Goal: Transaction & Acquisition: Book appointment/travel/reservation

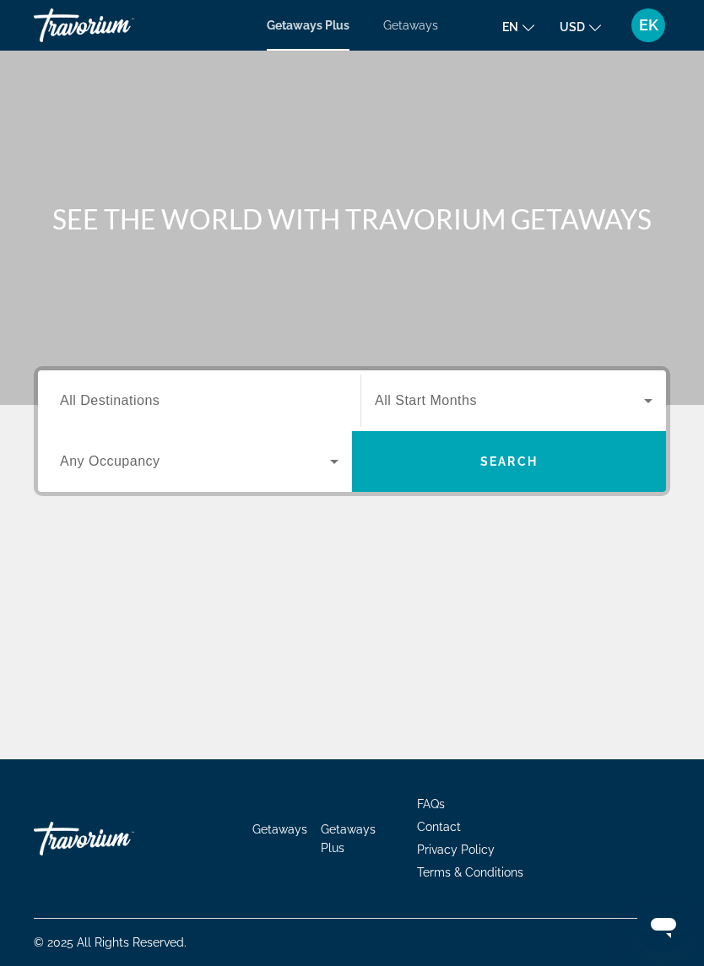
click at [424, 30] on span "Getaways" at bounding box center [410, 25] width 55 height 13
click at [199, 403] on input "Destination All Destinations" at bounding box center [199, 401] width 278 height 20
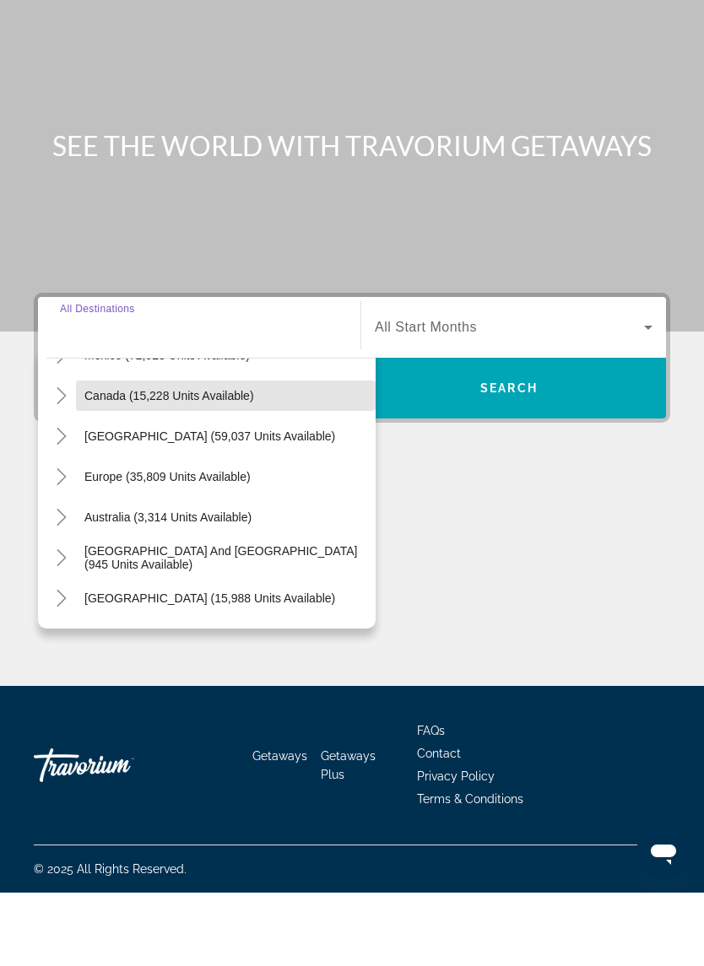
scroll to position [117, 0]
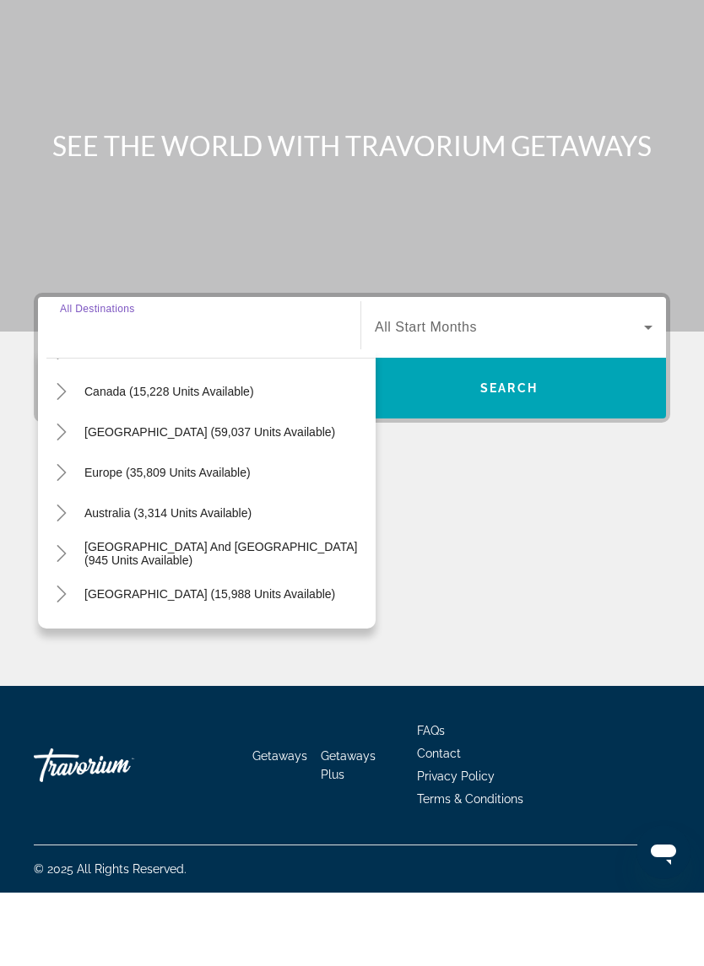
click at [232, 526] on span "Search widget" at bounding box center [226, 546] width 300 height 40
type input "**********"
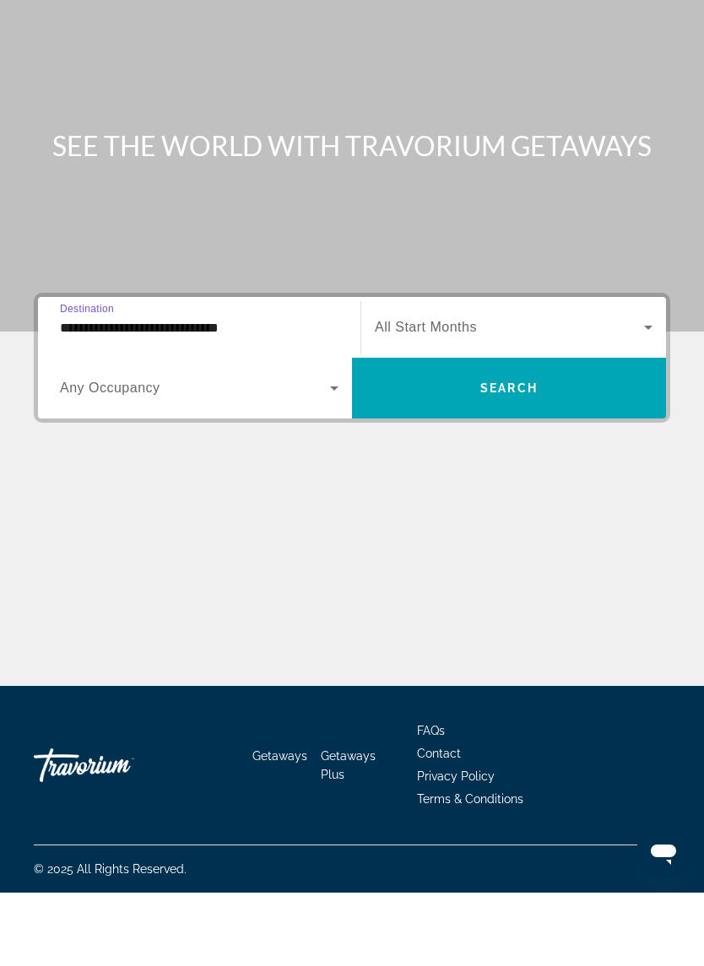
click at [505, 455] on span "Search" at bounding box center [508, 461] width 57 height 13
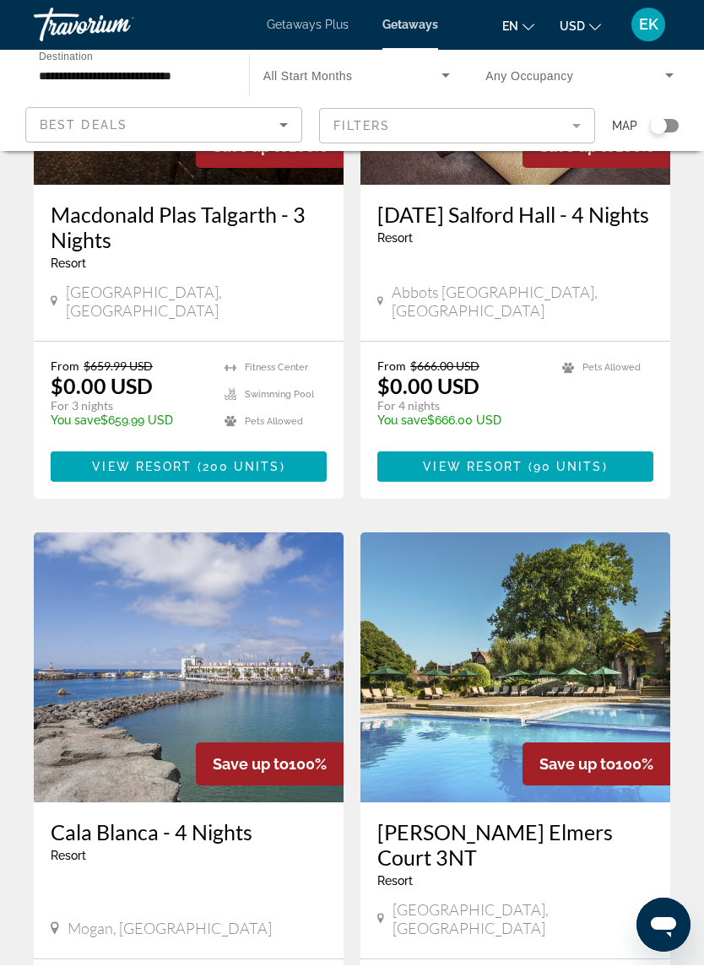
scroll to position [940, 0]
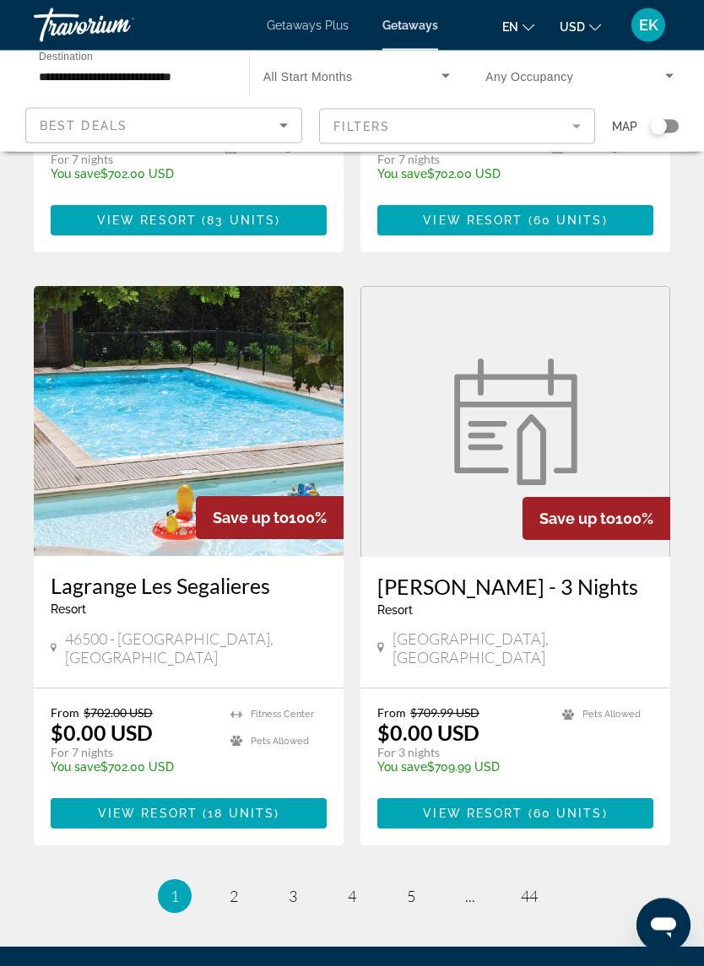
scroll to position [3064, 0]
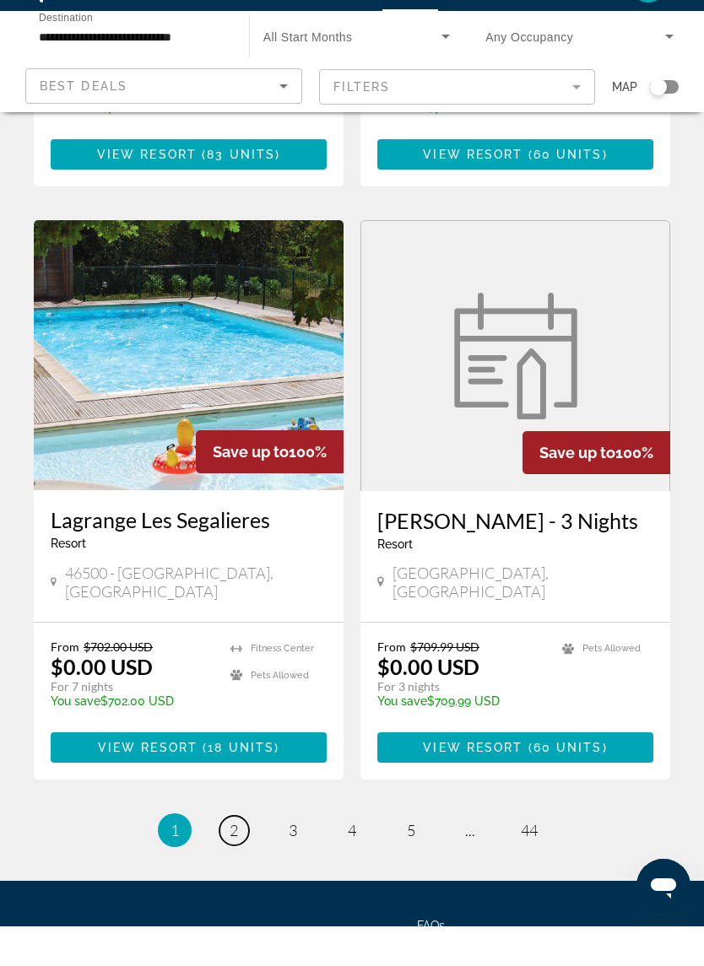
click at [241, 855] on link "page 2" at bounding box center [234, 870] width 30 height 30
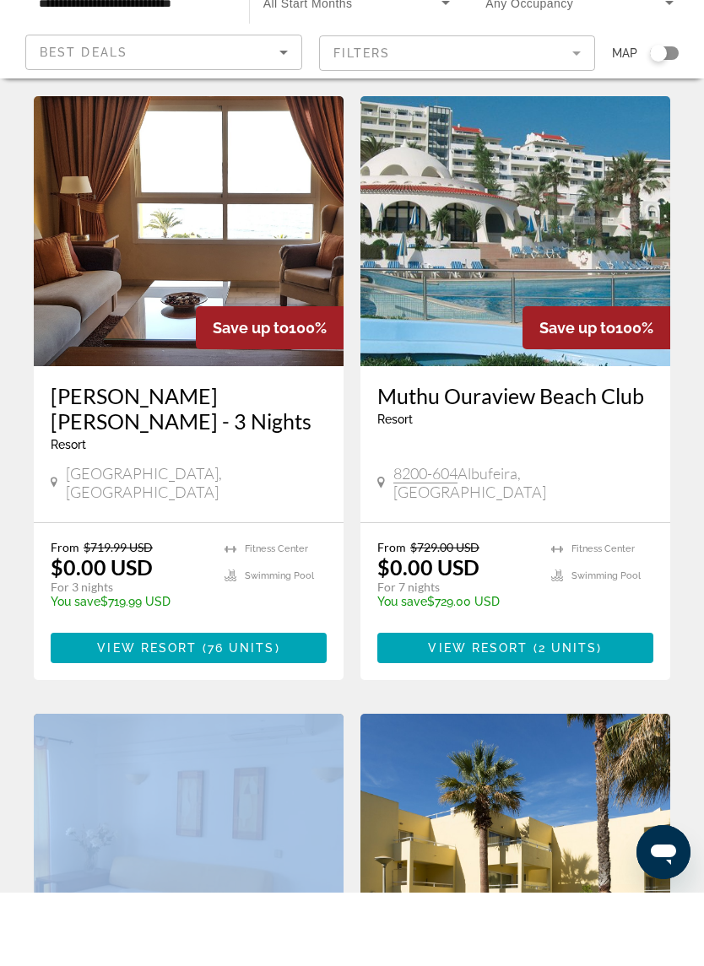
click at [652, 787] on img "Main content" at bounding box center [515, 922] width 310 height 270
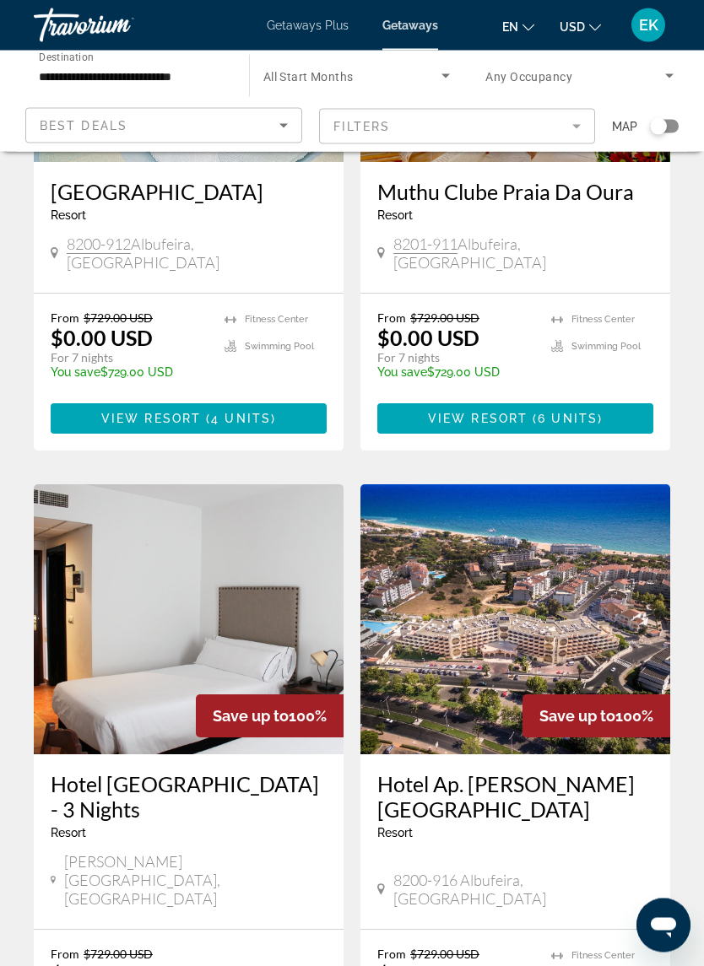
scroll to position [1550, 0]
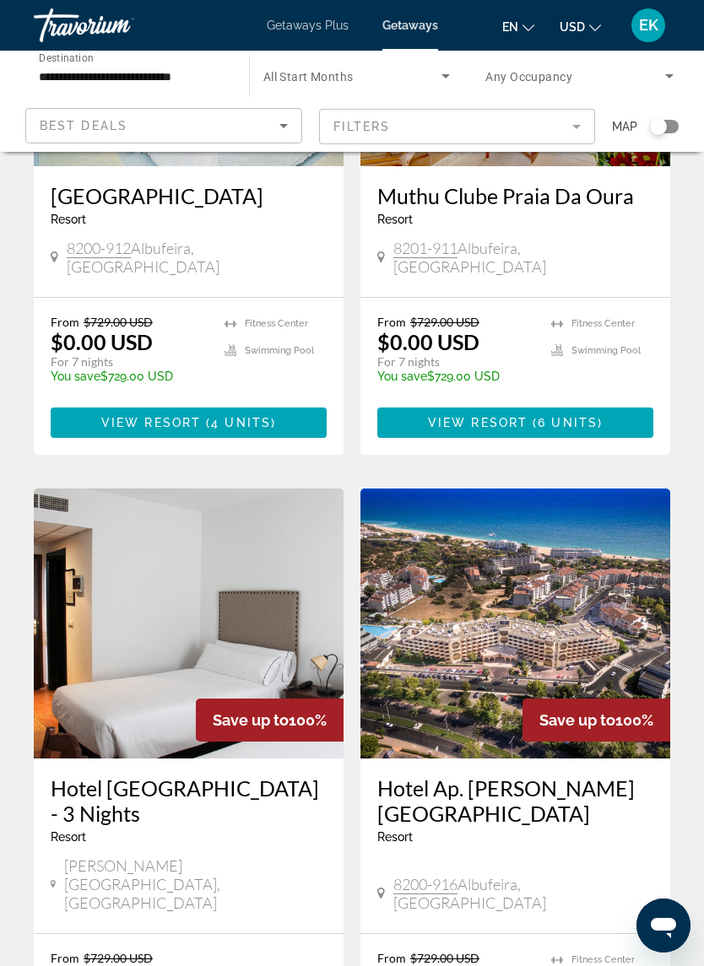
click at [504, 591] on img "Main content" at bounding box center [515, 623] width 310 height 270
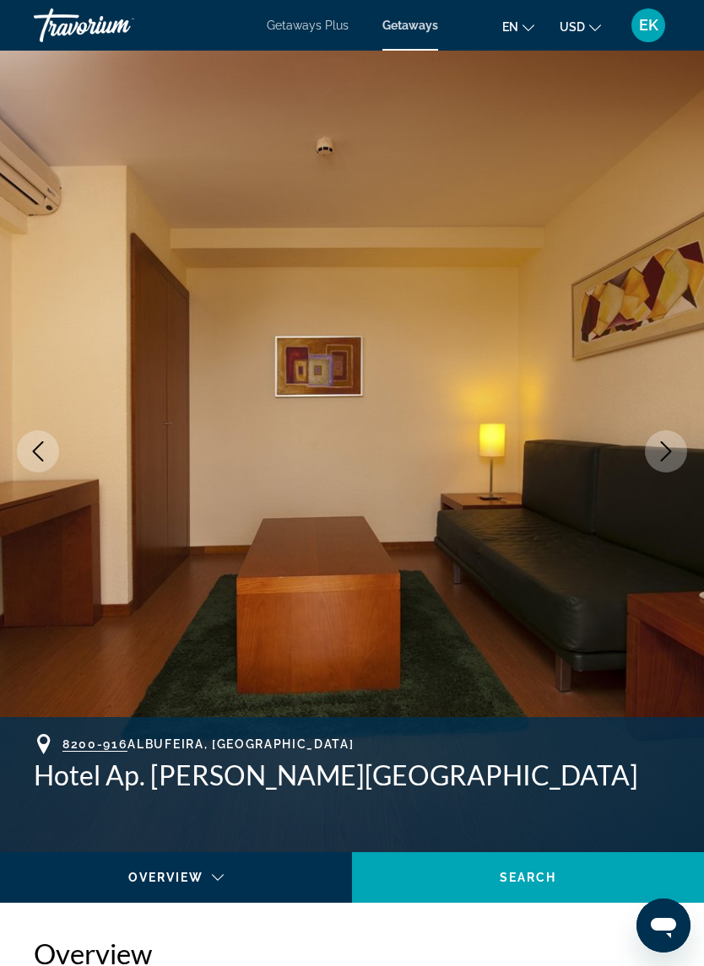
click at [692, 471] on img "Main content" at bounding box center [352, 451] width 704 height 801
click at [677, 454] on button "Next image" at bounding box center [666, 451] width 42 height 42
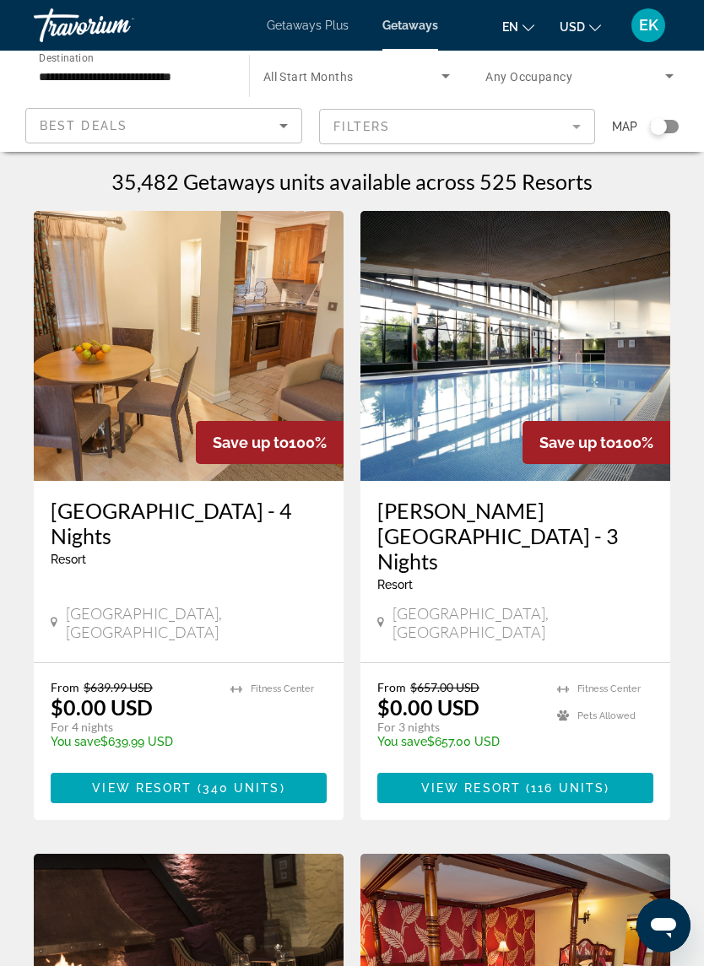
click at [559, 393] on img "Main content" at bounding box center [515, 346] width 310 height 270
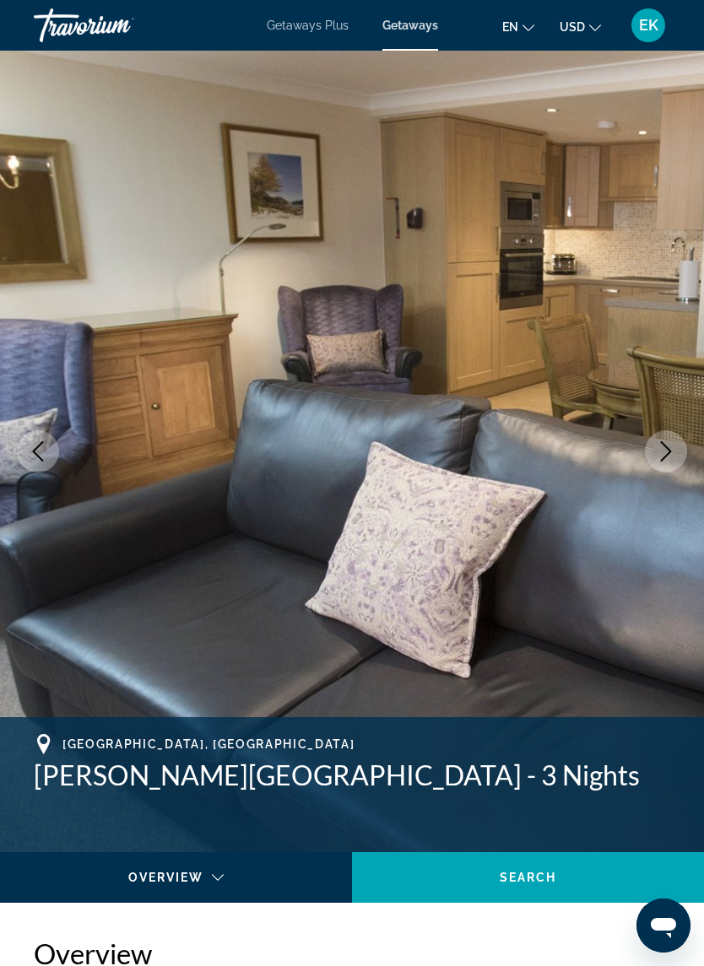
click at [661, 462] on button "Next image" at bounding box center [666, 451] width 42 height 42
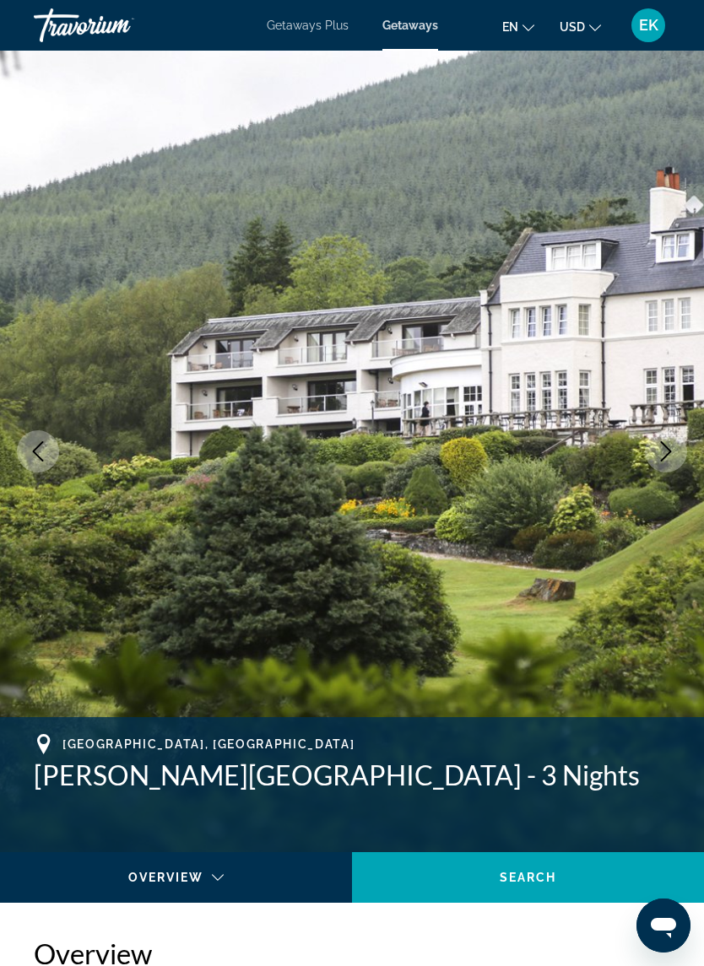
click at [663, 454] on icon "Next image" at bounding box center [666, 451] width 20 height 20
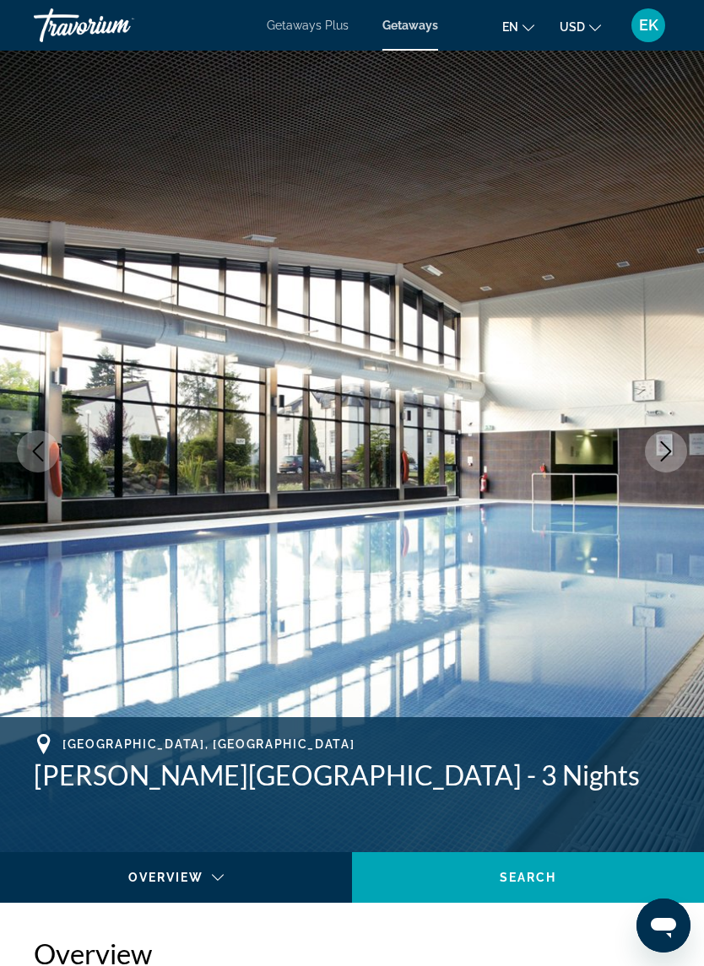
click at [661, 462] on button "Next image" at bounding box center [666, 451] width 42 height 42
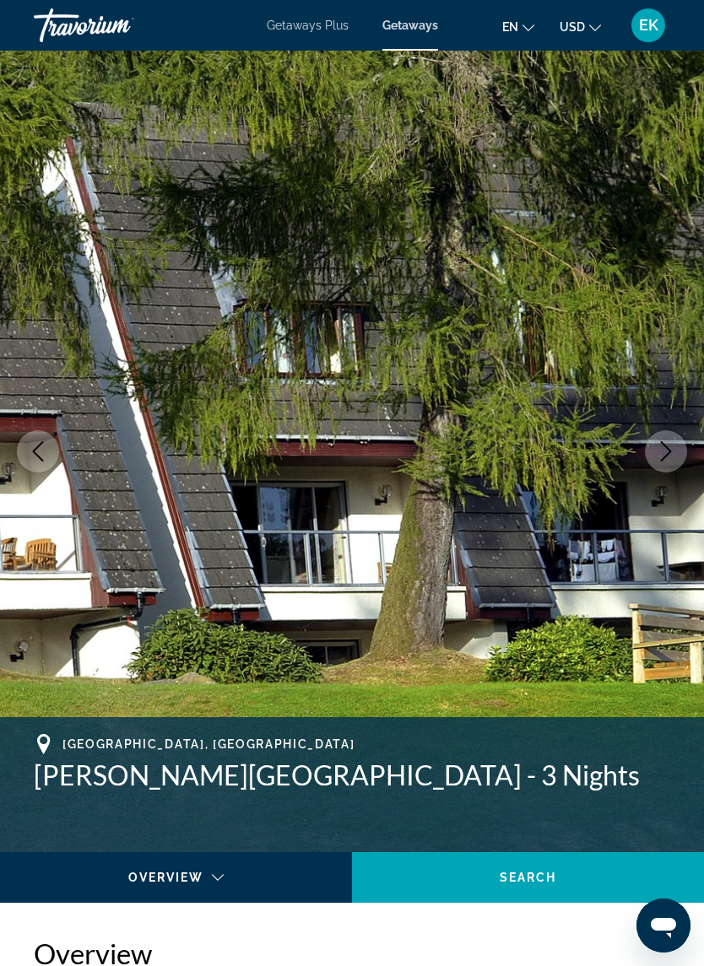
click at [665, 461] on icon "Next image" at bounding box center [666, 451] width 20 height 20
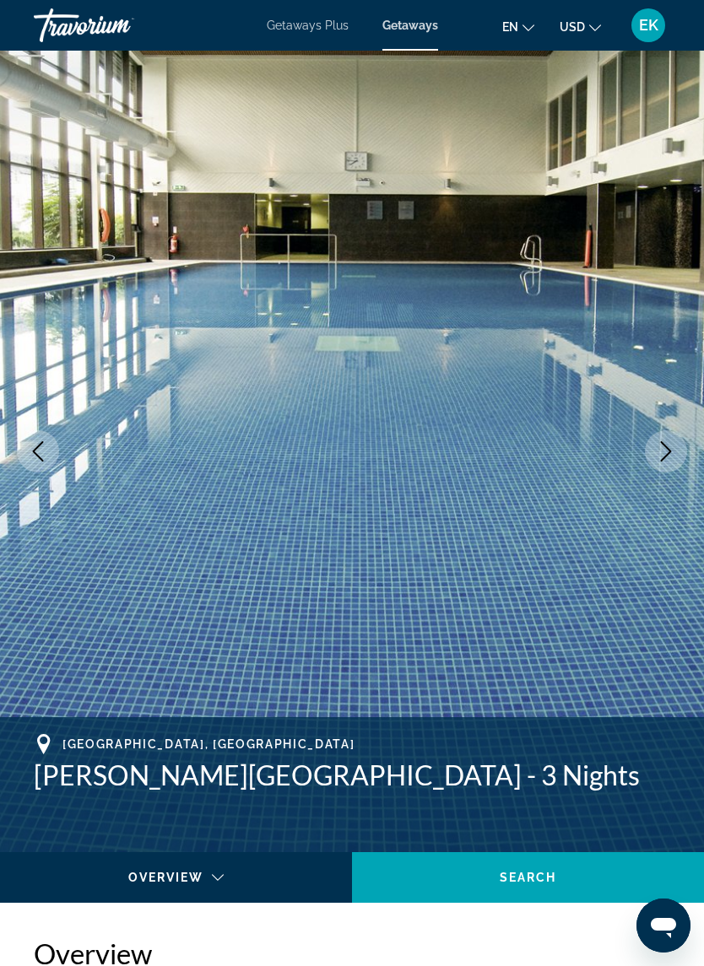
click at [664, 452] on icon "Next image" at bounding box center [666, 451] width 20 height 20
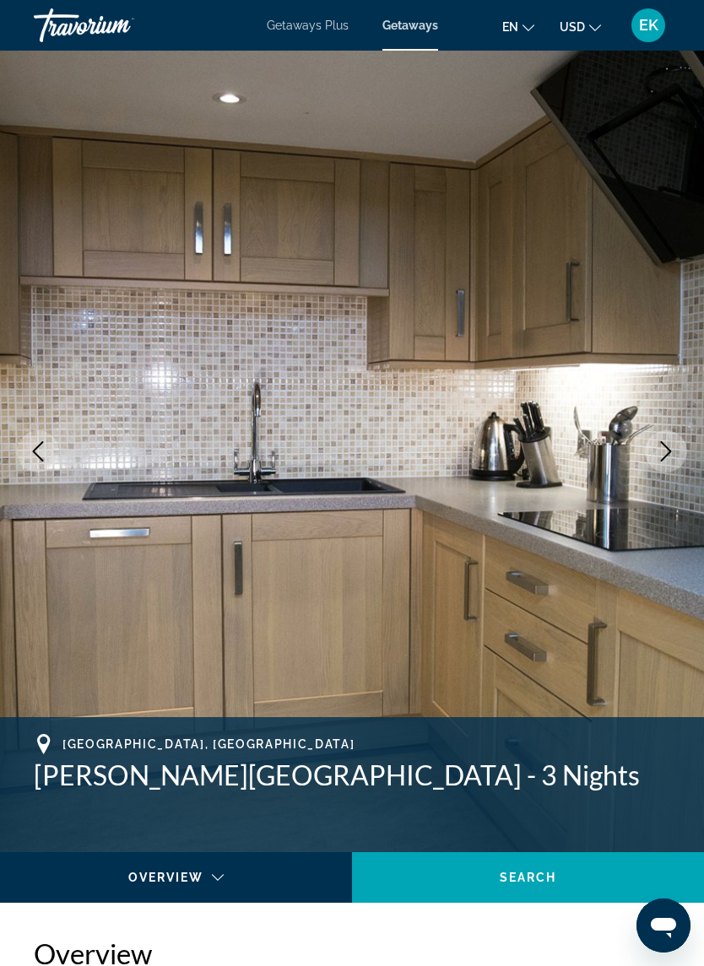
click at [662, 467] on button "Next image" at bounding box center [666, 451] width 42 height 42
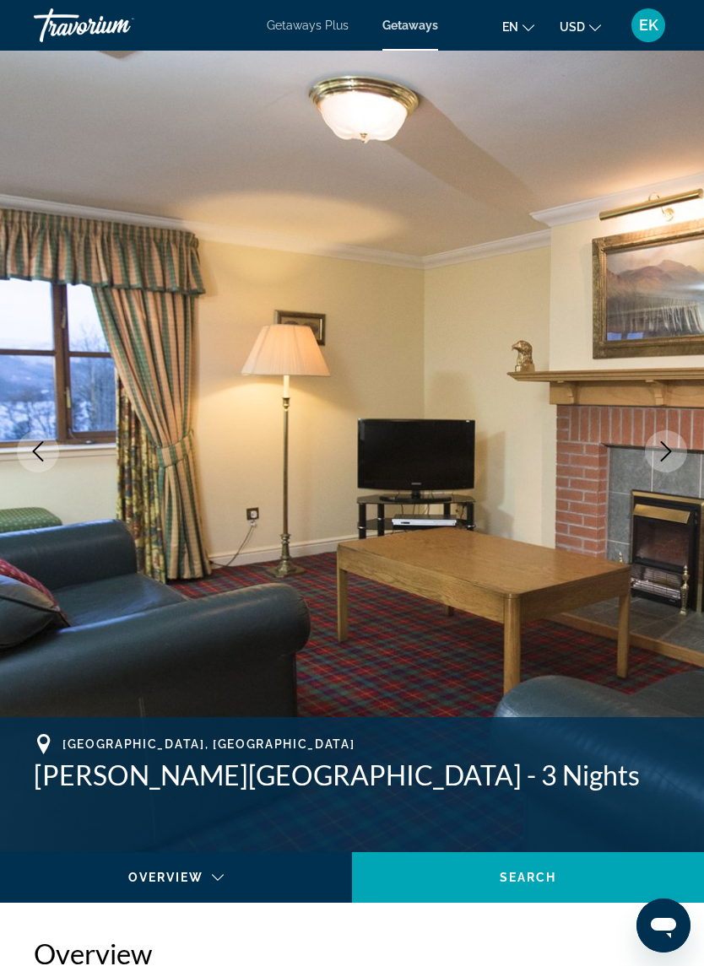
click at [661, 465] on button "Next image" at bounding box center [666, 451] width 42 height 42
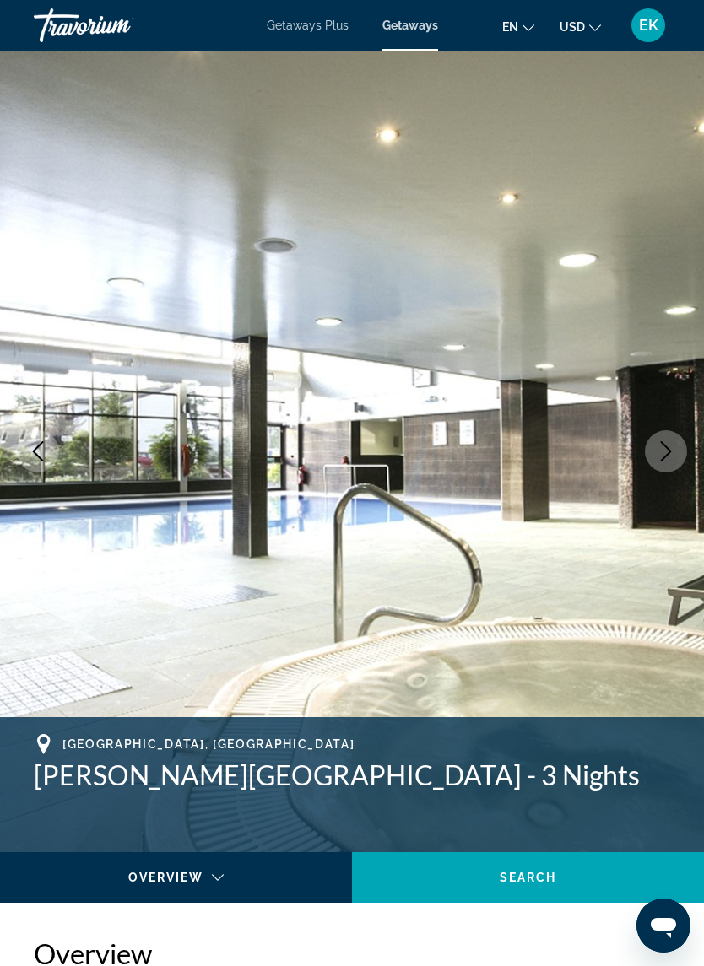
click at [661, 467] on button "Next image" at bounding box center [666, 451] width 42 height 42
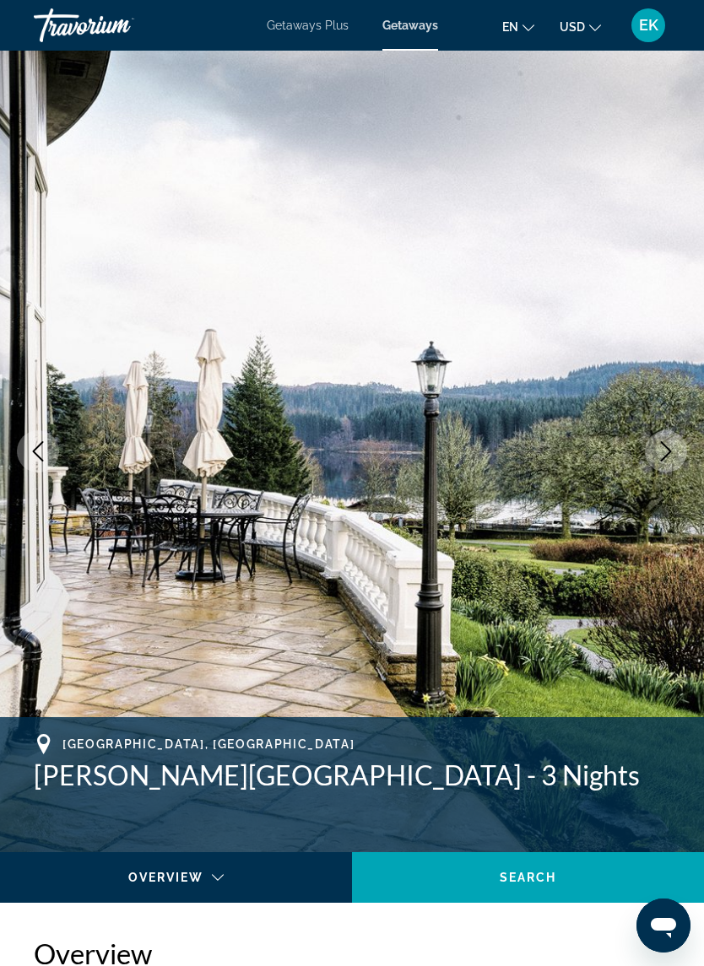
click at [661, 468] on button "Next image" at bounding box center [666, 451] width 42 height 42
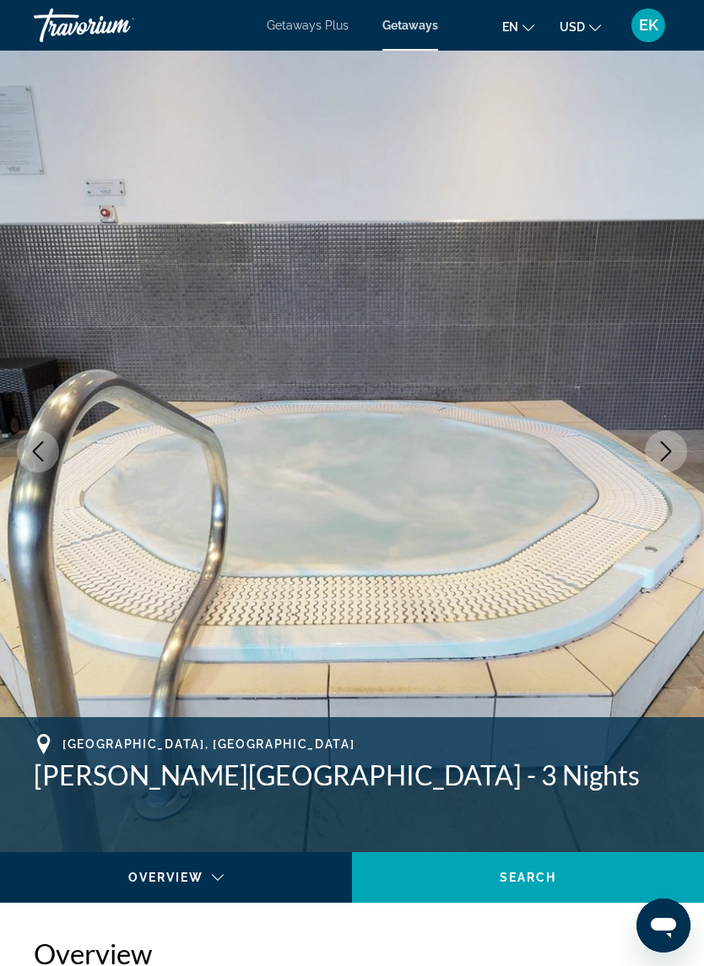
click at [667, 454] on icon "Next image" at bounding box center [666, 451] width 20 height 20
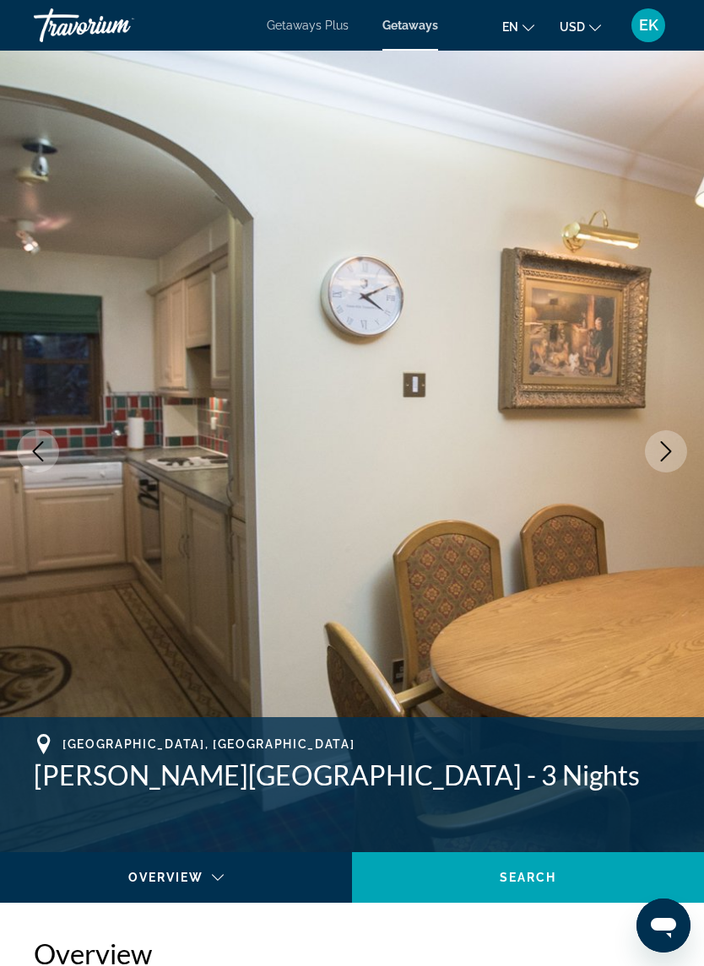
click at [659, 465] on button "Next image" at bounding box center [666, 451] width 42 height 42
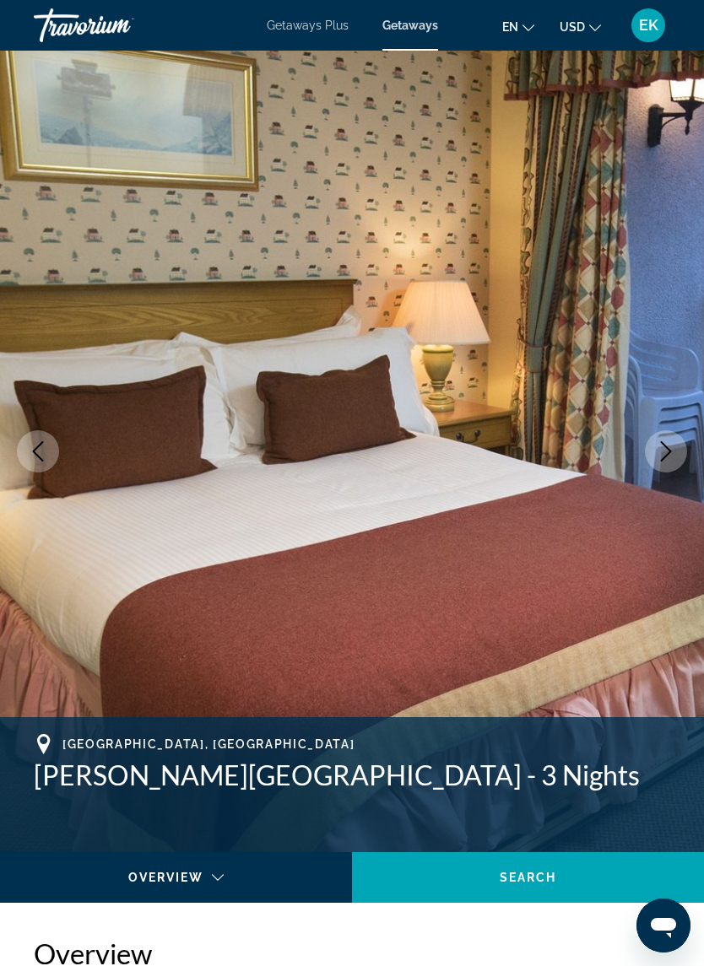
click at [655, 447] on button "Next image" at bounding box center [666, 451] width 42 height 42
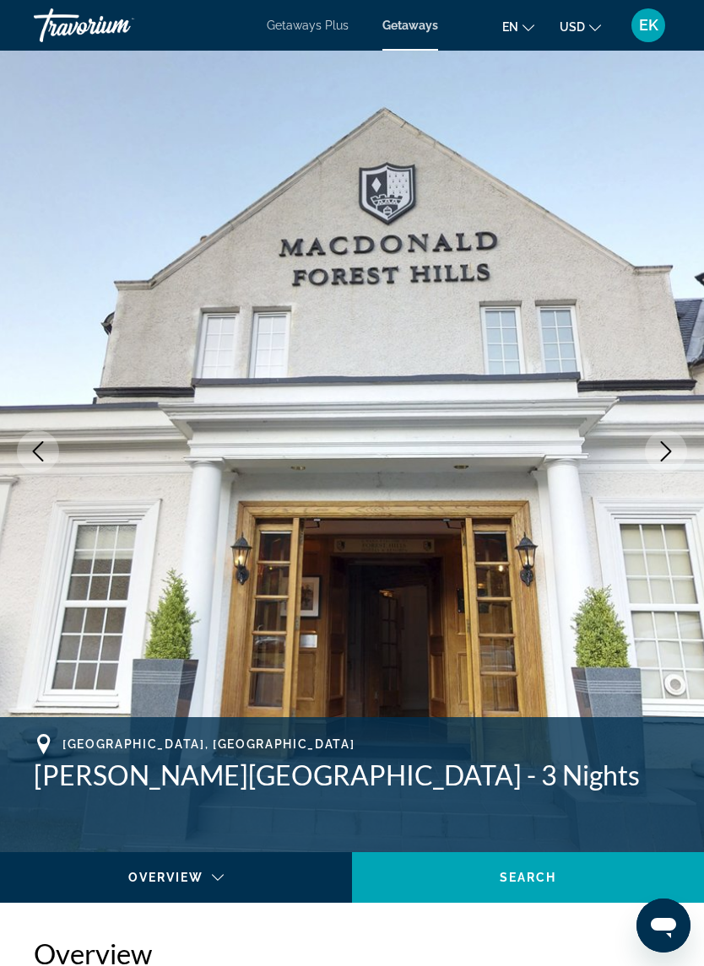
click at [661, 470] on button "Next image" at bounding box center [666, 451] width 42 height 42
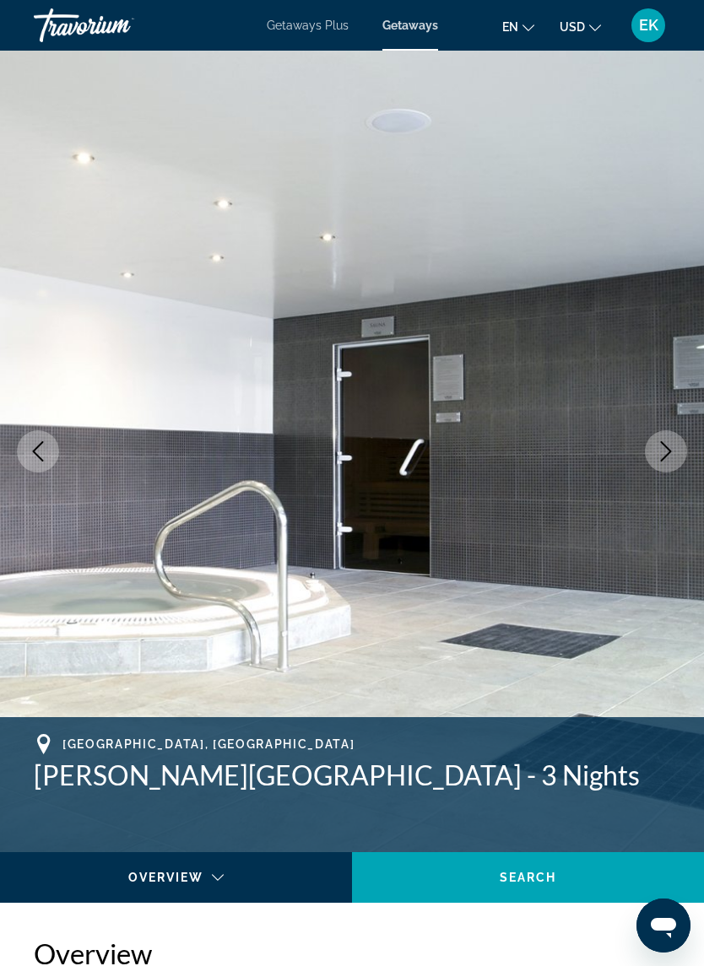
click at [661, 463] on button "Next image" at bounding box center [666, 451] width 42 height 42
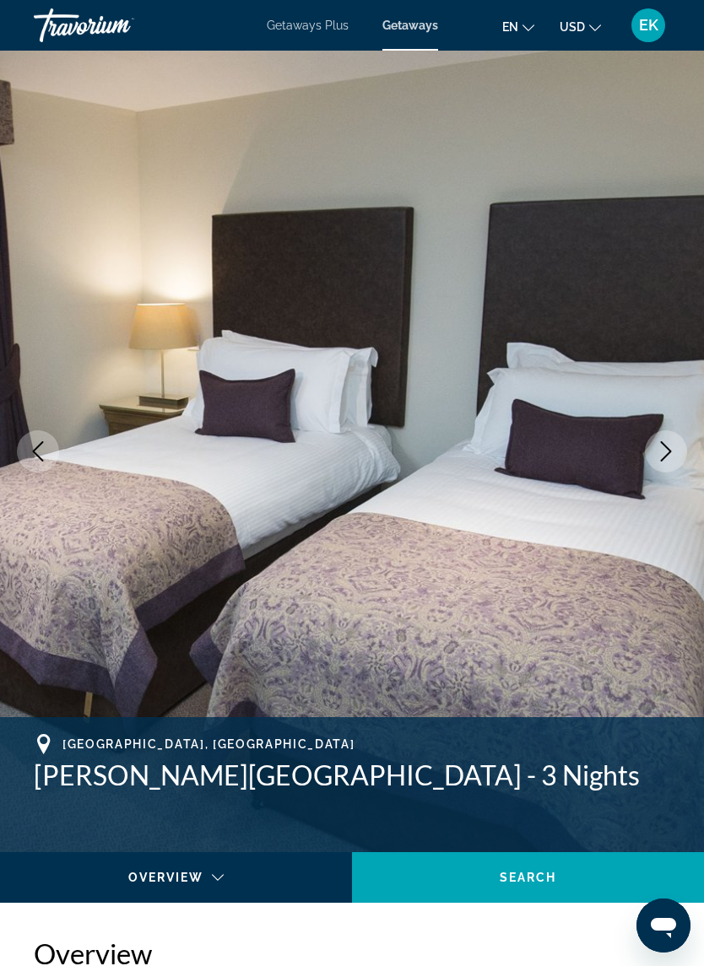
click at [661, 460] on icon "Next image" at bounding box center [666, 451] width 11 height 20
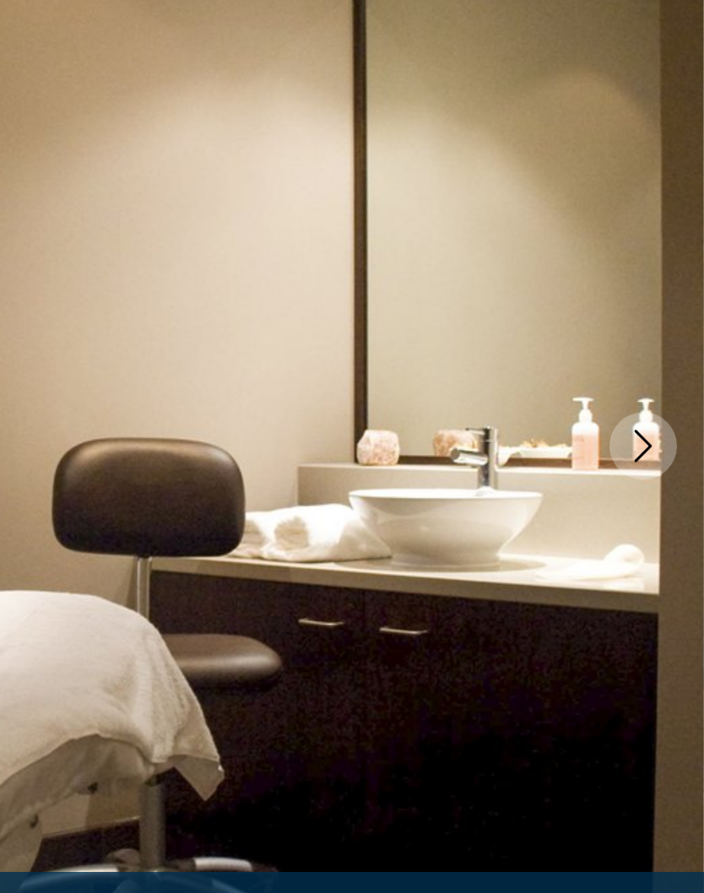
click at [656, 441] on icon "Next image" at bounding box center [666, 451] width 20 height 20
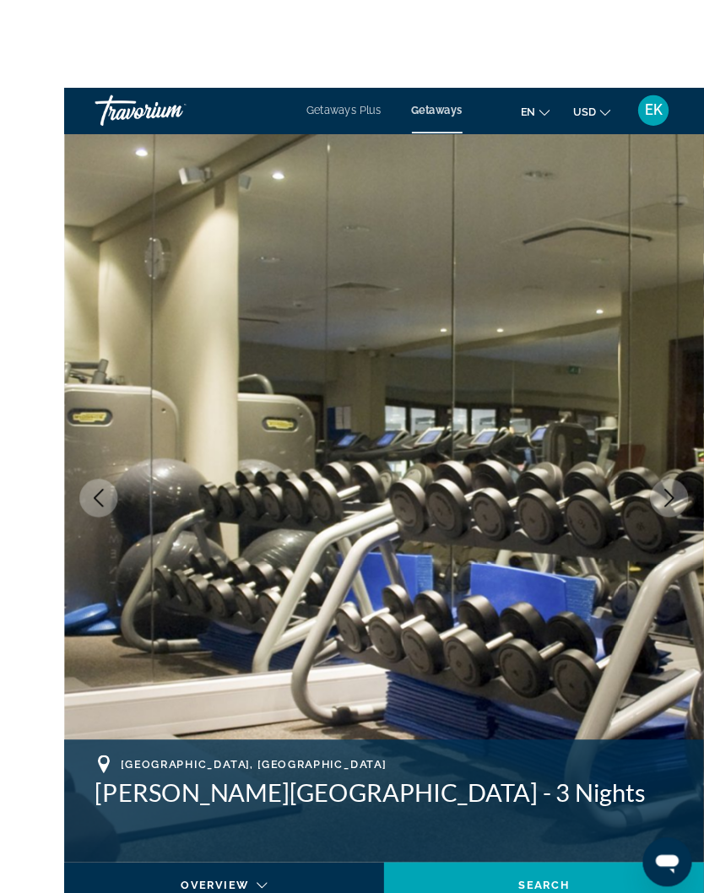
scroll to position [39, 0]
